Goal: Register for event/course

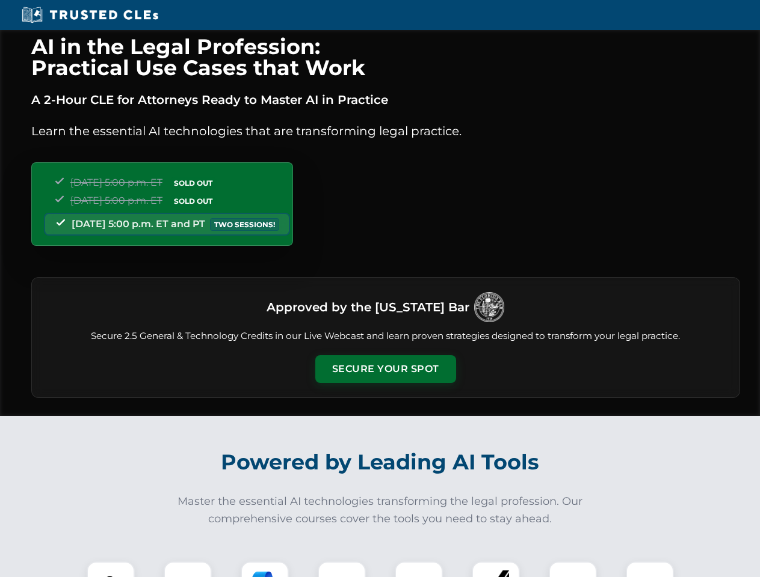
click at [385, 369] on button "Secure Your Spot" at bounding box center [385, 369] width 141 height 28
click at [111, 570] on img at bounding box center [110, 585] width 35 height 35
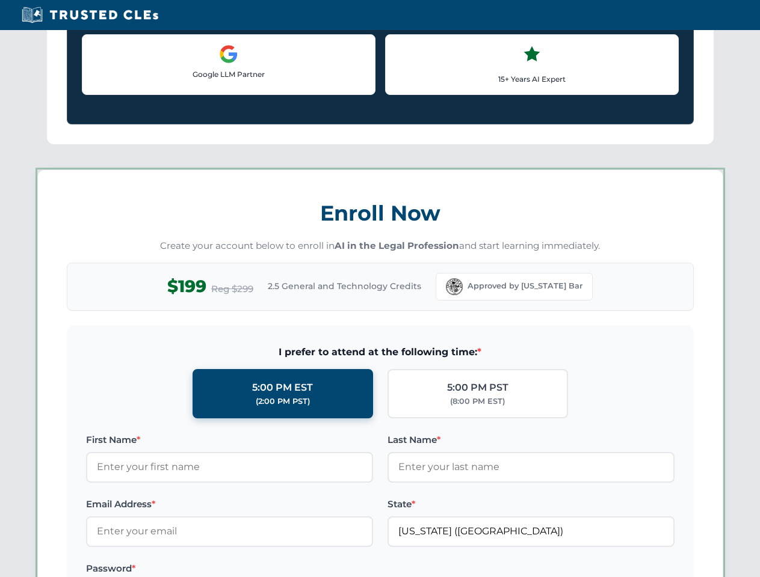
click at [265, 570] on label "Password *" at bounding box center [229, 569] width 287 height 14
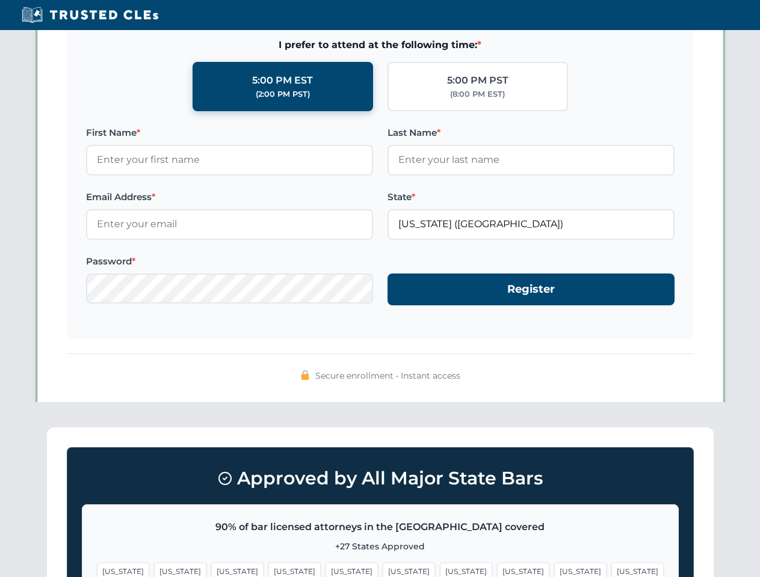
click at [554, 570] on span "[US_STATE]" at bounding box center [580, 571] width 52 height 17
